Goal: Transaction & Acquisition: Purchase product/service

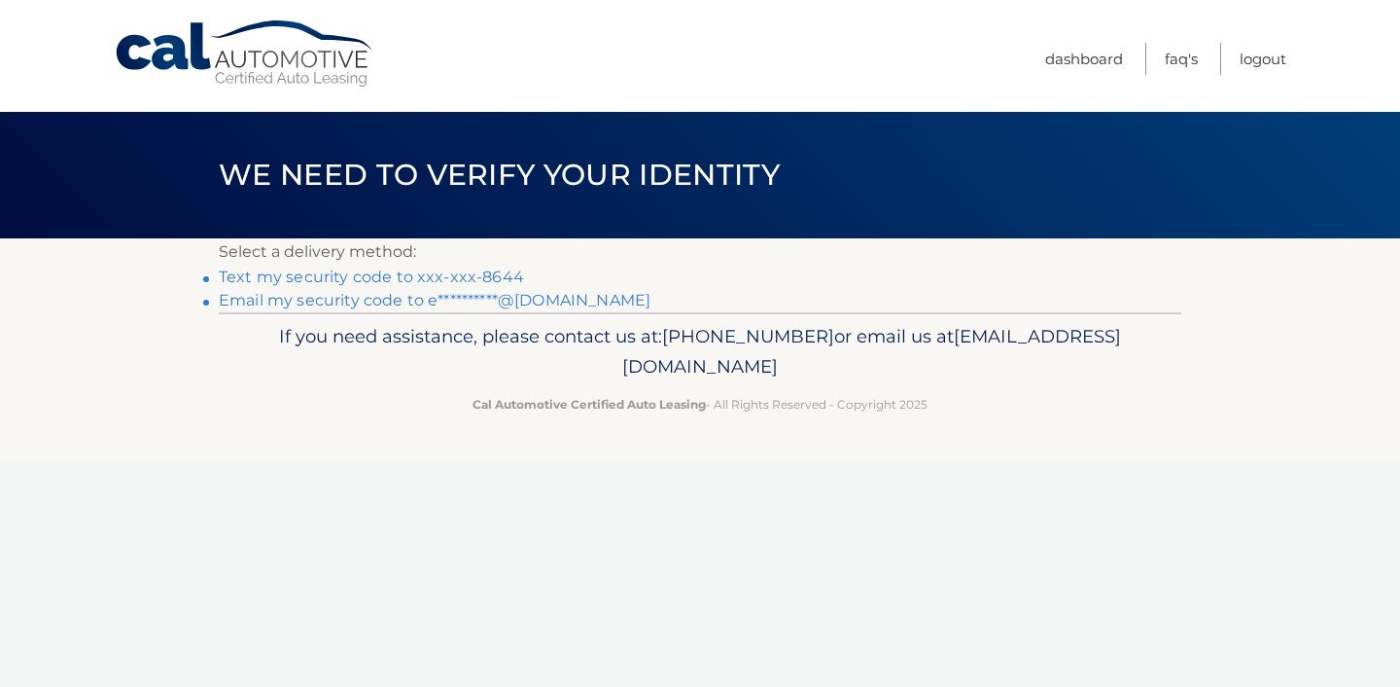
click at [409, 274] on link "Text my security code to xxx-xxx-8644" at bounding box center [371, 276] width 305 height 18
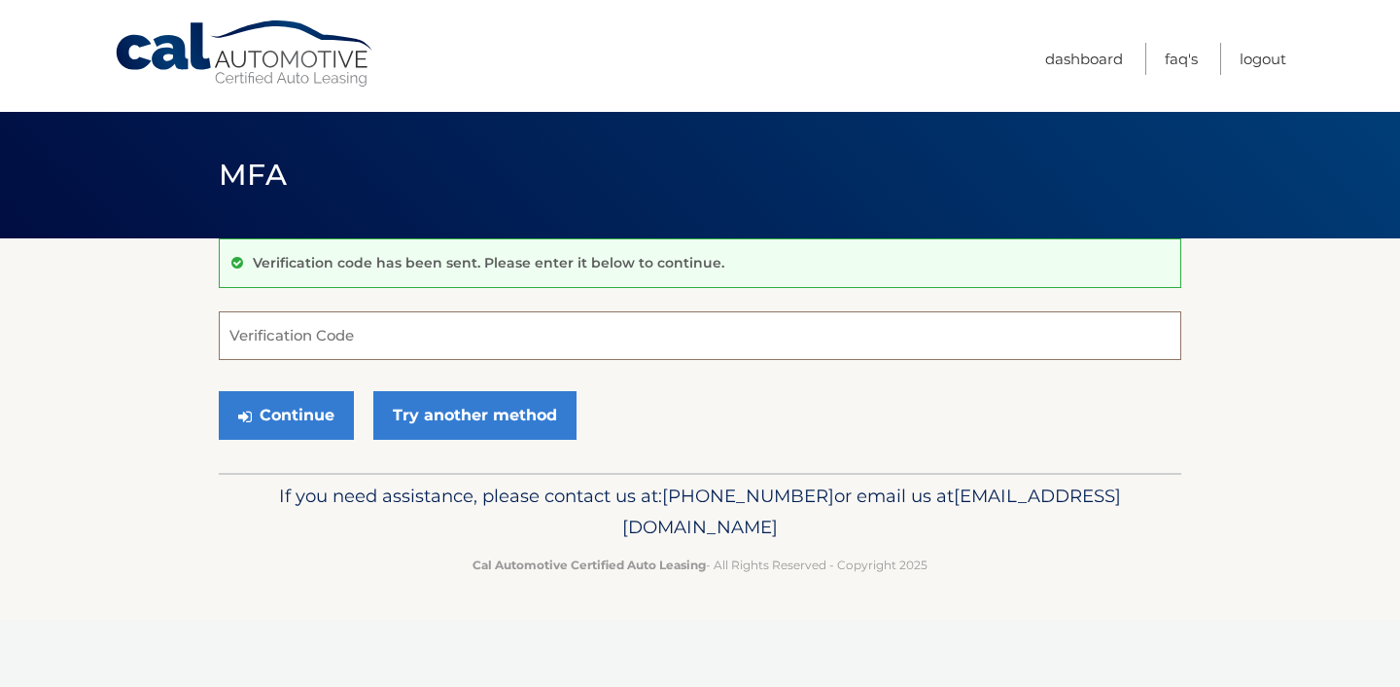
click at [390, 336] on input "Verification Code" at bounding box center [700, 335] width 963 height 49
click at [315, 319] on input "Verification Code" at bounding box center [700, 335] width 963 height 49
type input "795385"
click at [287, 416] on button "Continue" at bounding box center [286, 415] width 135 height 49
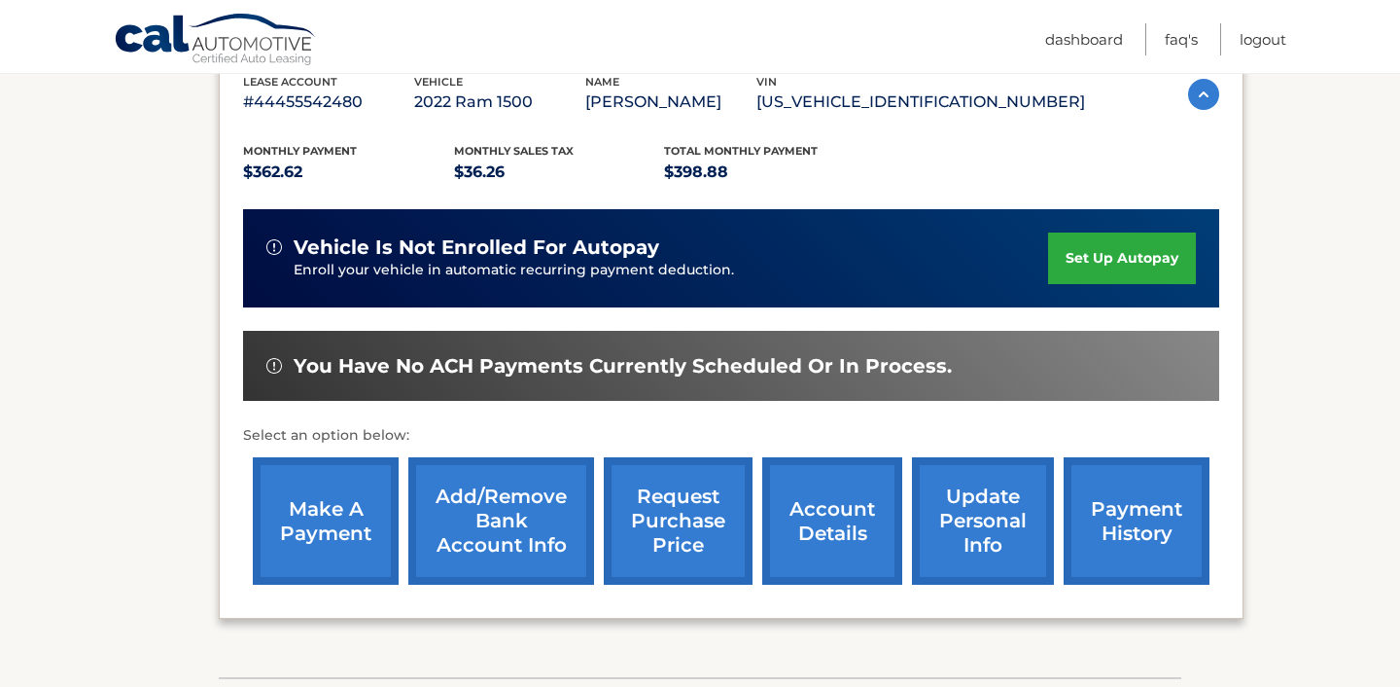
scroll to position [355, 0]
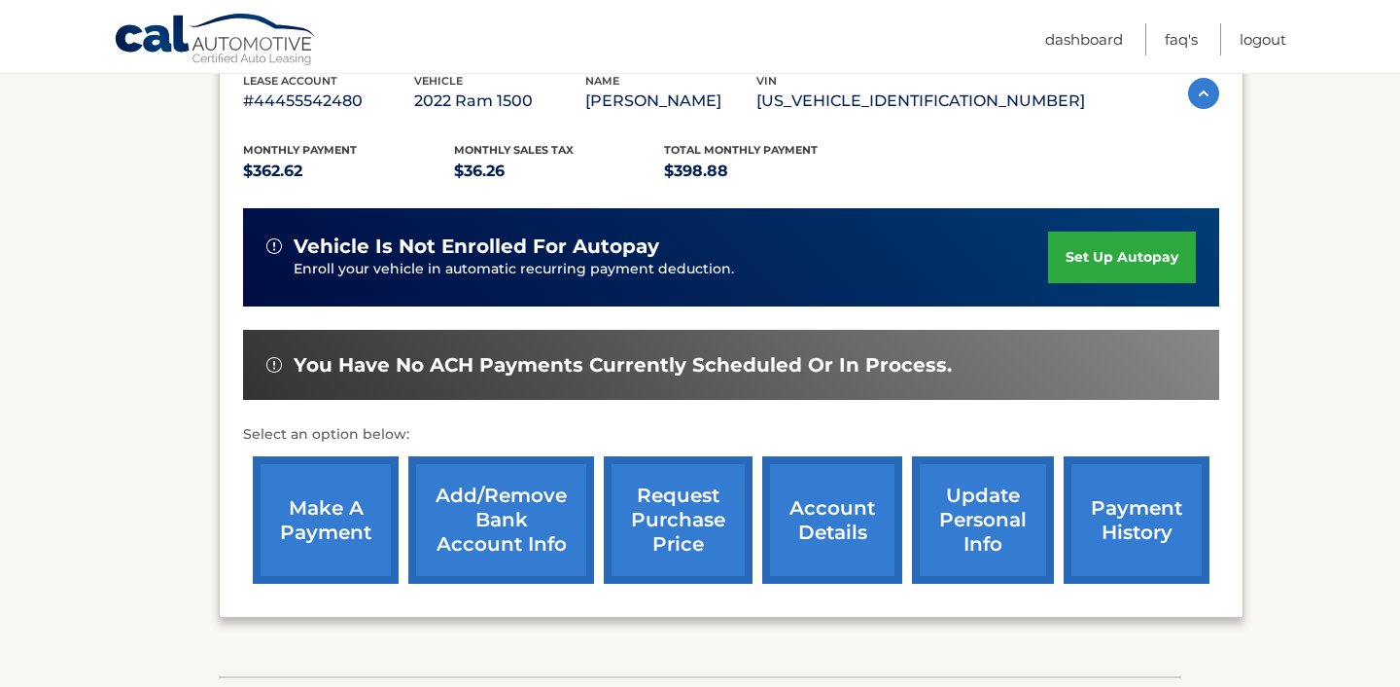
click at [313, 518] on link "make a payment" at bounding box center [326, 519] width 146 height 127
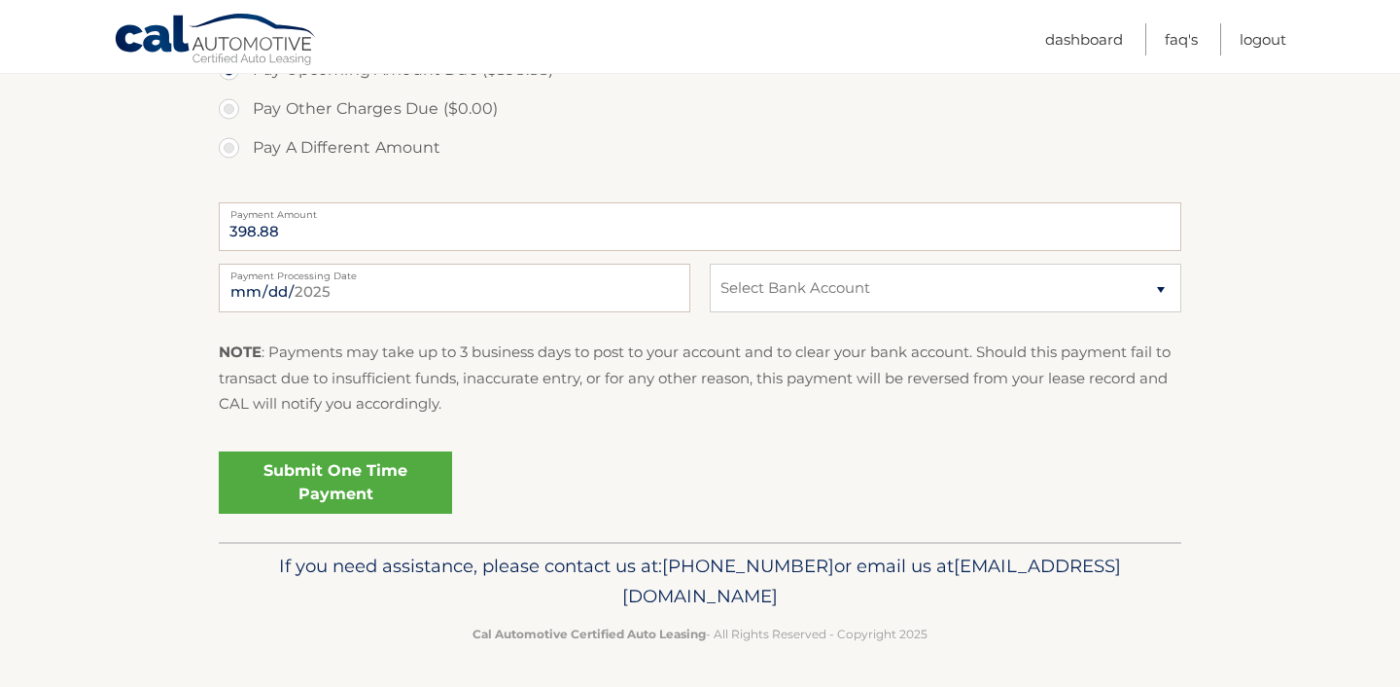
scroll to position [698, 0]
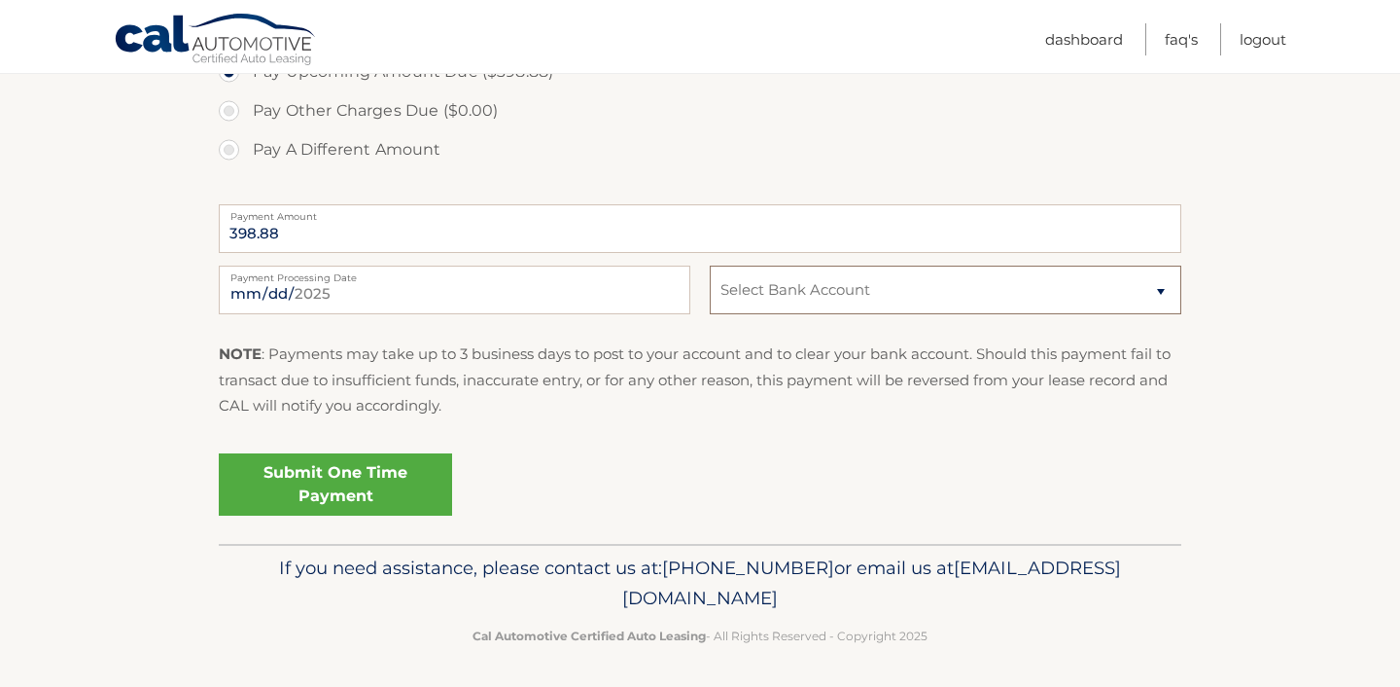
select select "Y2YxODk0NTUtYmFkZi00ZWE3LTliNGYtNjFmNjUxYjJlYjlj"
click at [387, 478] on link "Submit One Time Payment" at bounding box center [335, 484] width 233 height 62
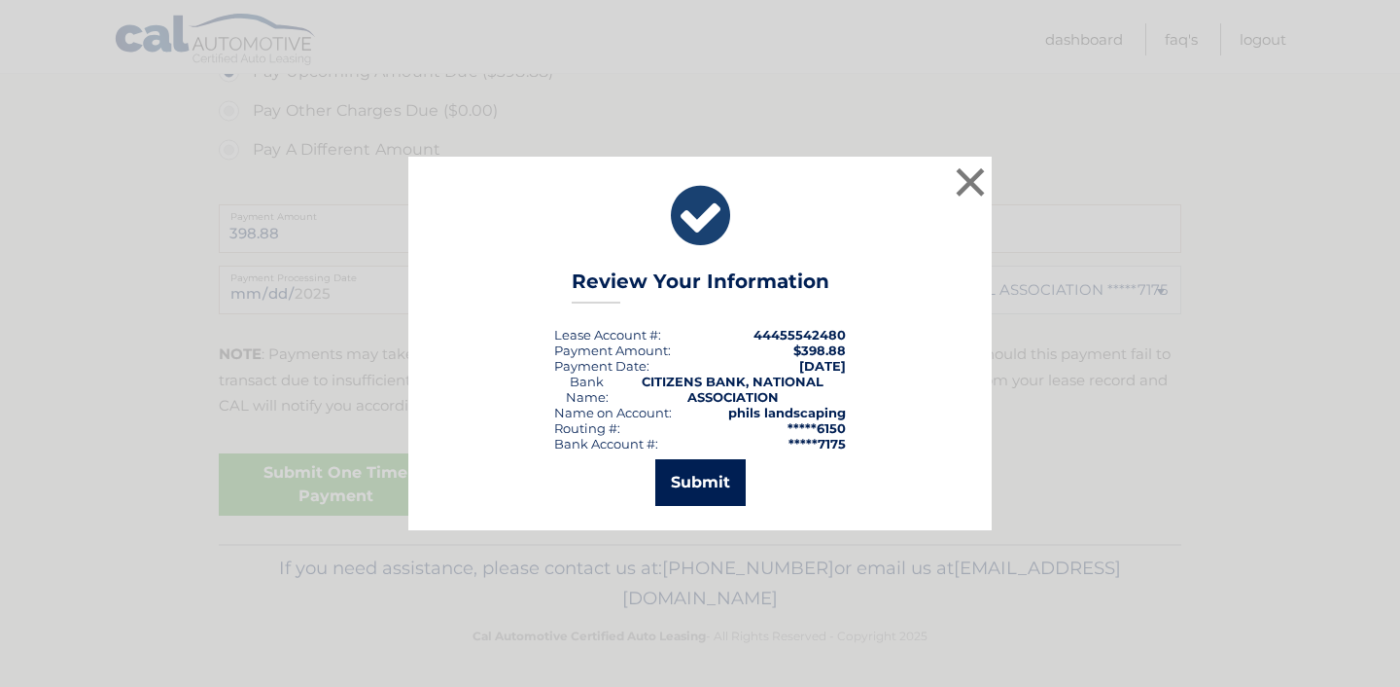
click at [683, 484] on button "Submit" at bounding box center [700, 482] width 90 height 47
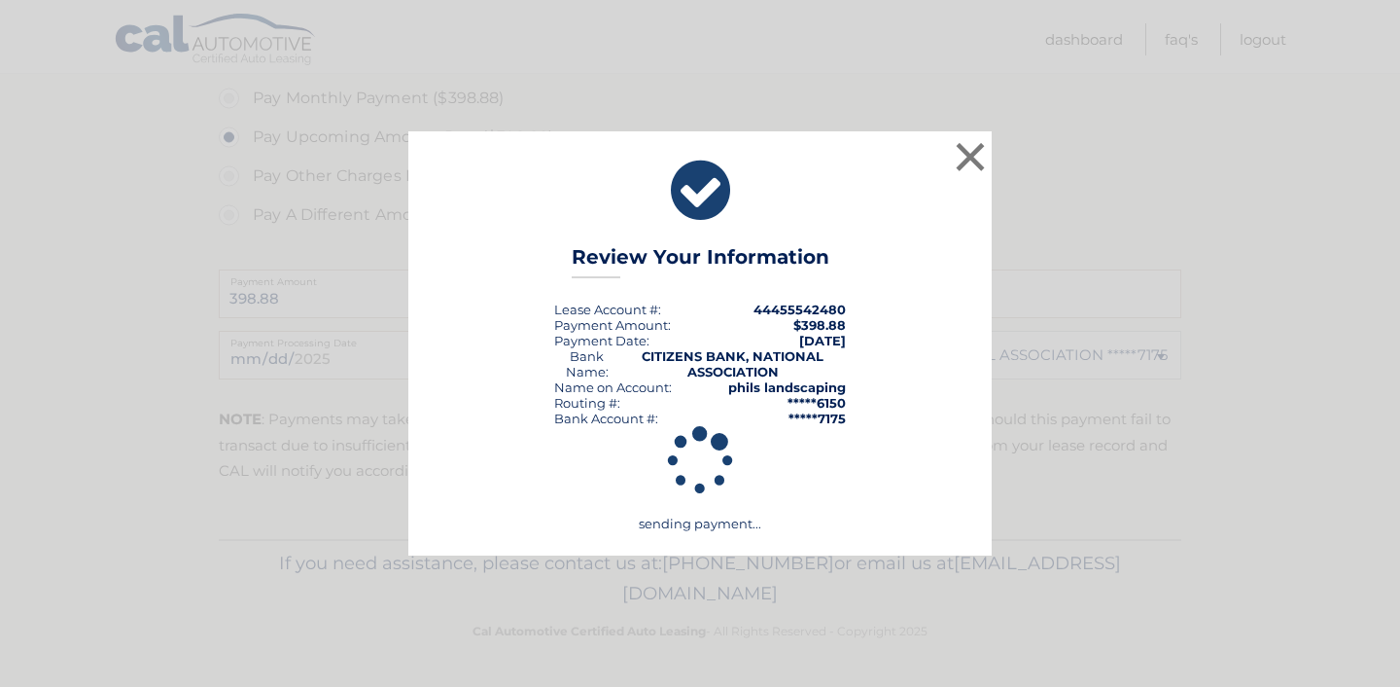
scroll to position [628, 0]
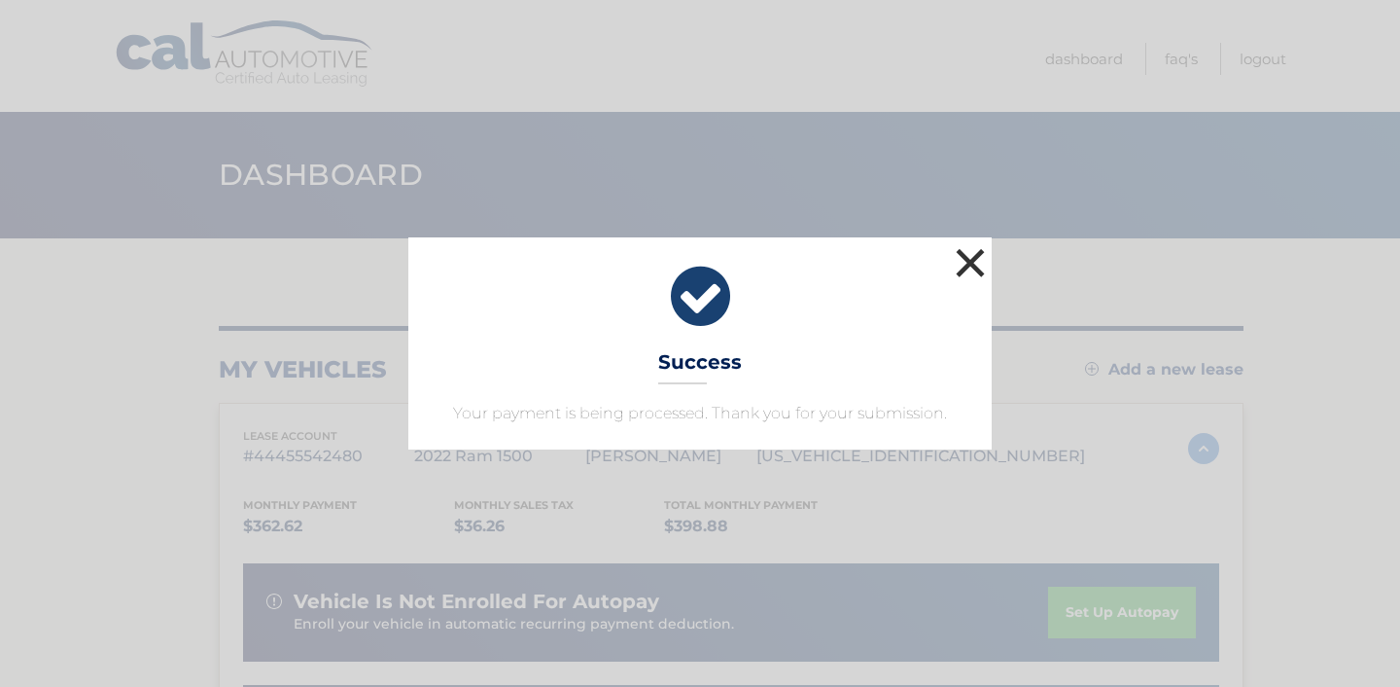
click at [957, 271] on button "×" at bounding box center [970, 262] width 39 height 39
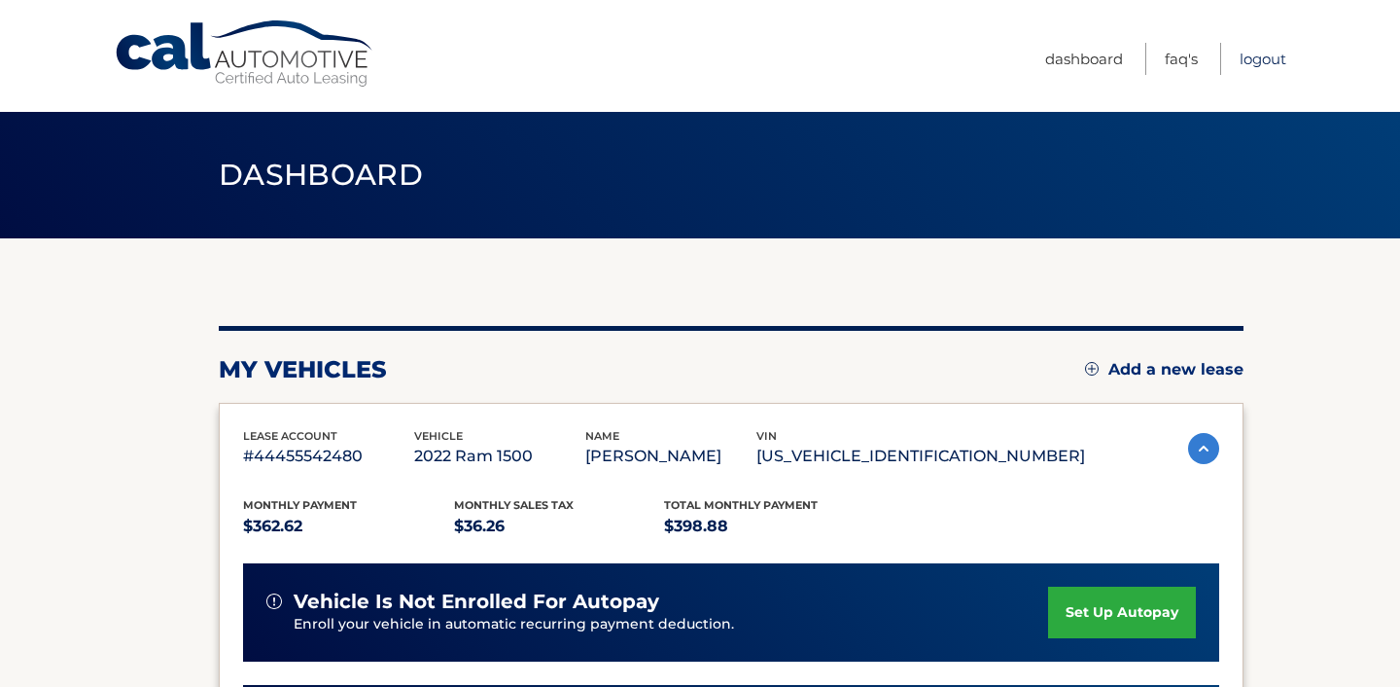
click at [1251, 66] on link "Logout" at bounding box center [1263, 59] width 47 height 32
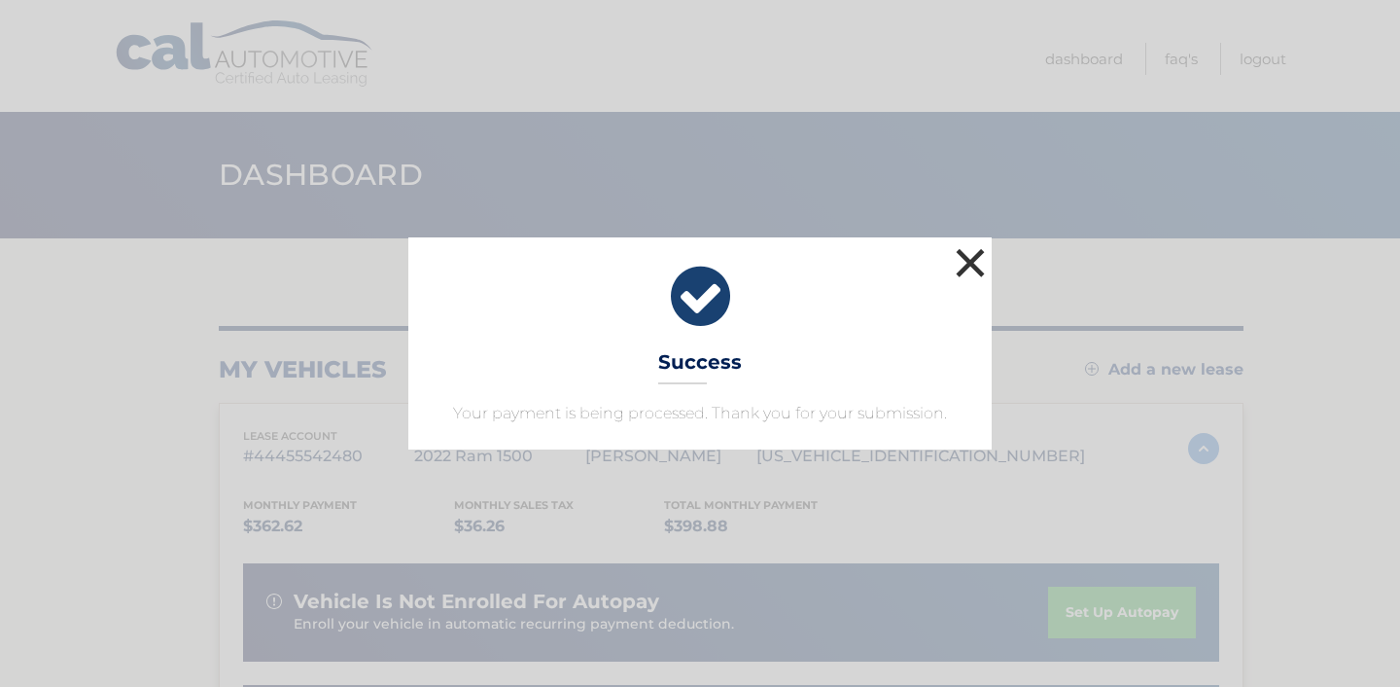
click at [973, 259] on button "×" at bounding box center [970, 262] width 39 height 39
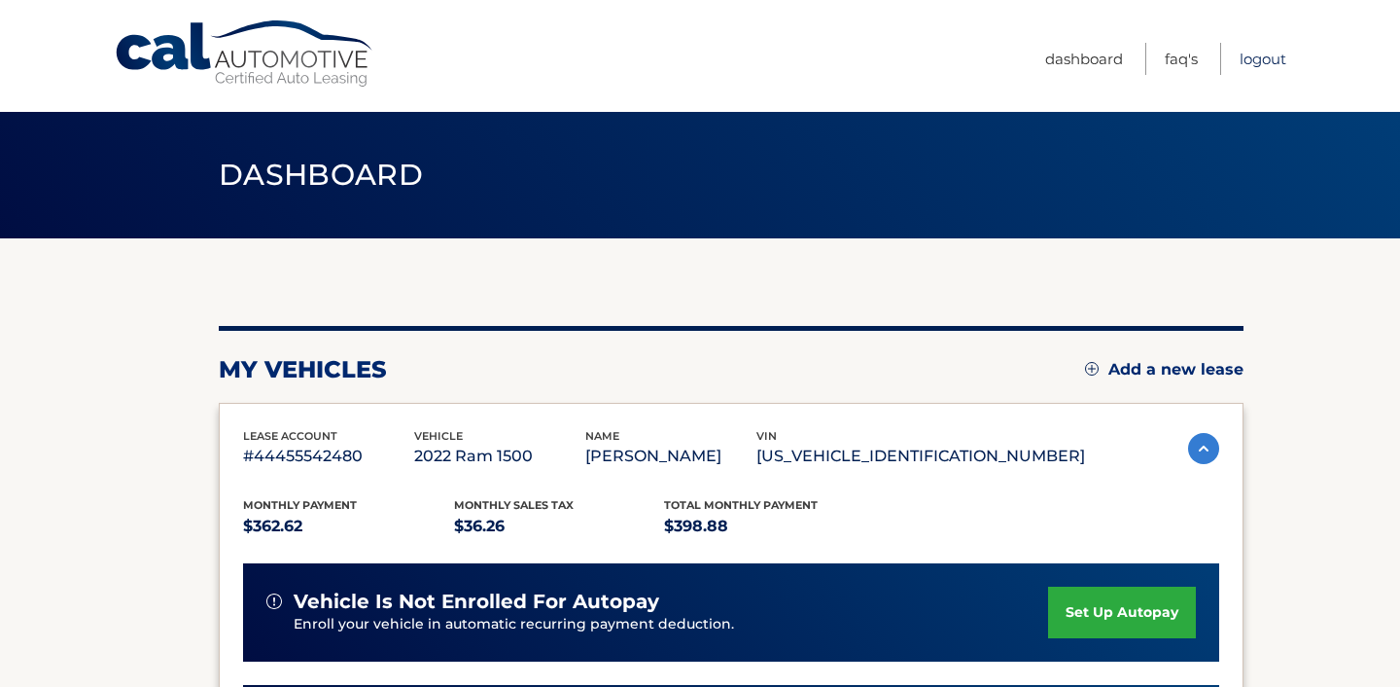
click at [1270, 60] on link "Logout" at bounding box center [1263, 59] width 47 height 32
